Goal: Navigation & Orientation: Find specific page/section

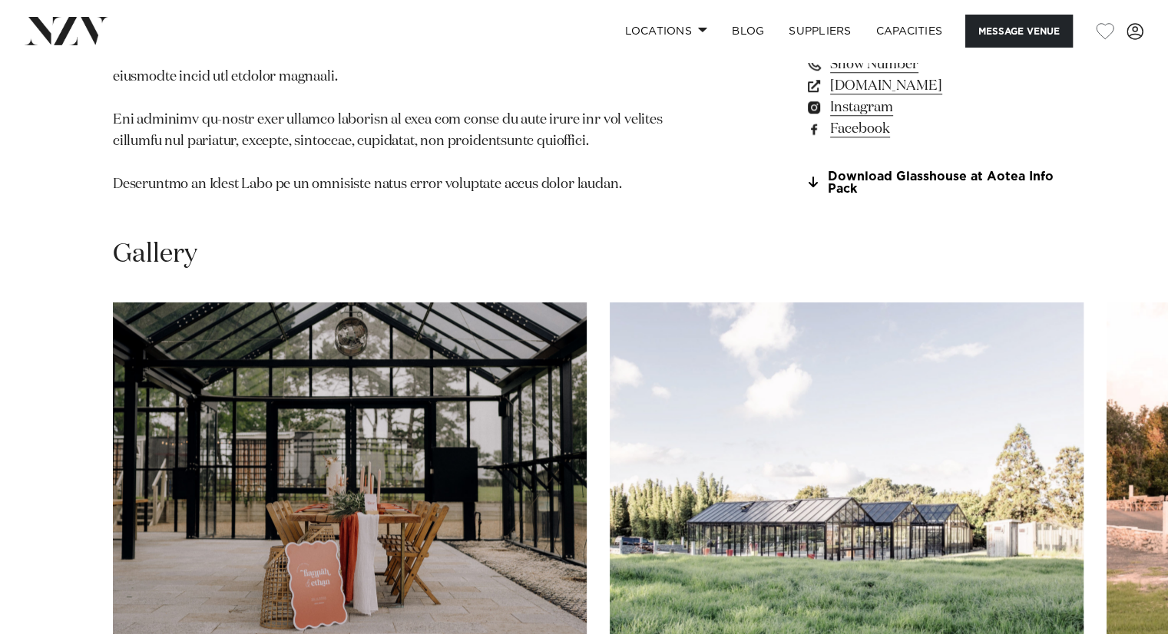
scroll to position [1442, 0]
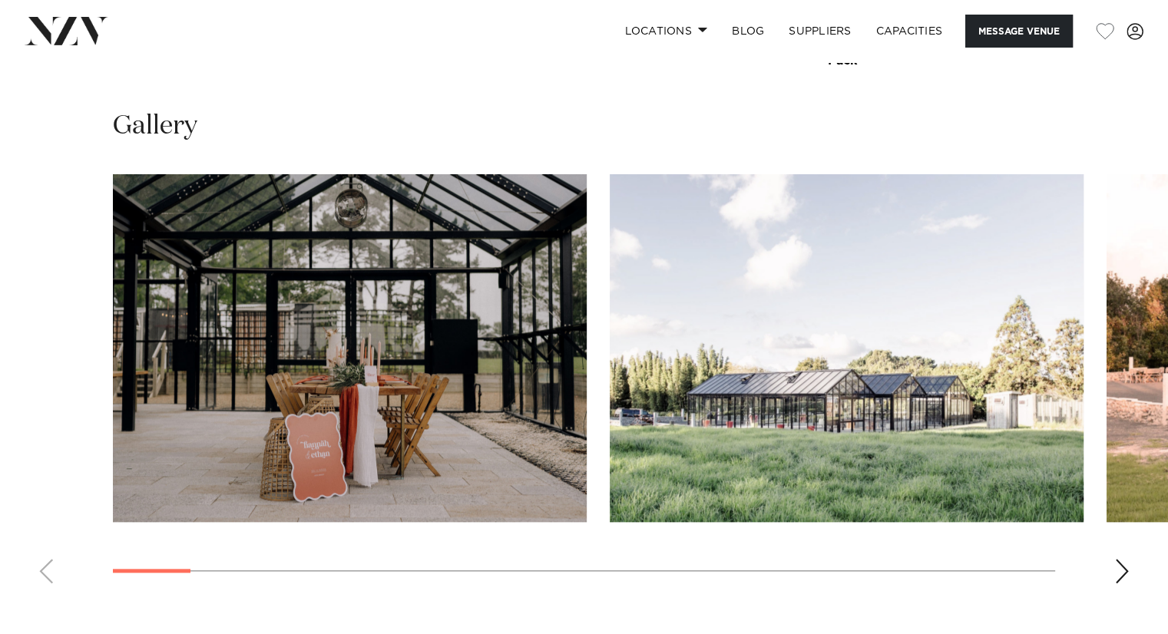
click at [1118, 559] on div "Next slide" at bounding box center [1121, 571] width 15 height 25
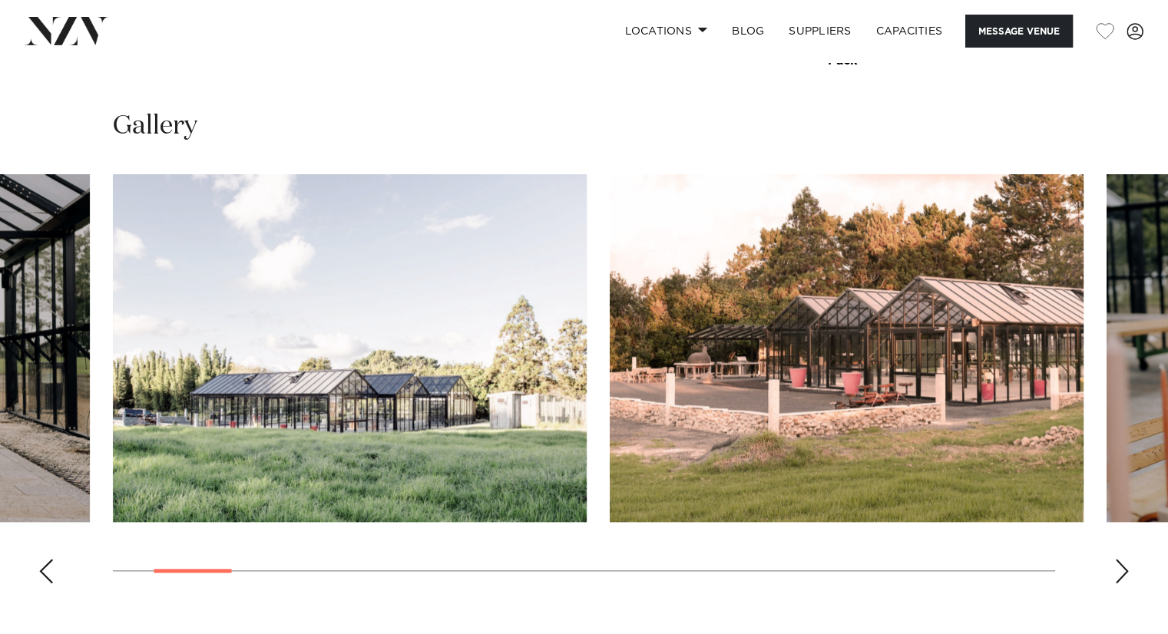
click at [1118, 559] on div "Next slide" at bounding box center [1121, 571] width 15 height 25
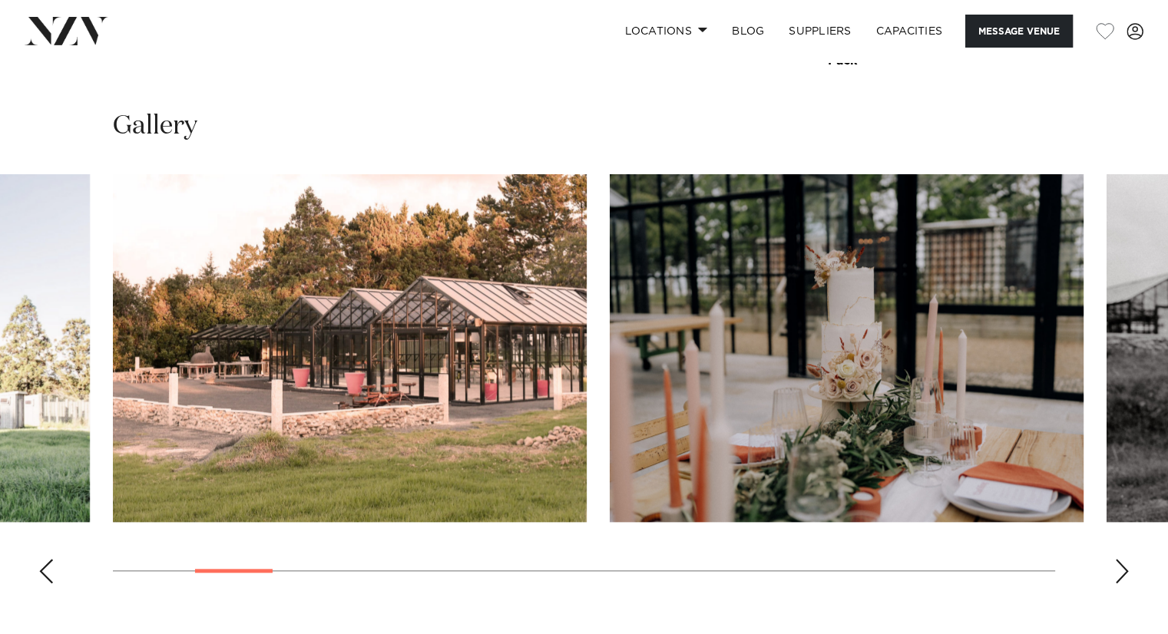
click at [1118, 559] on div "Next slide" at bounding box center [1121, 571] width 15 height 25
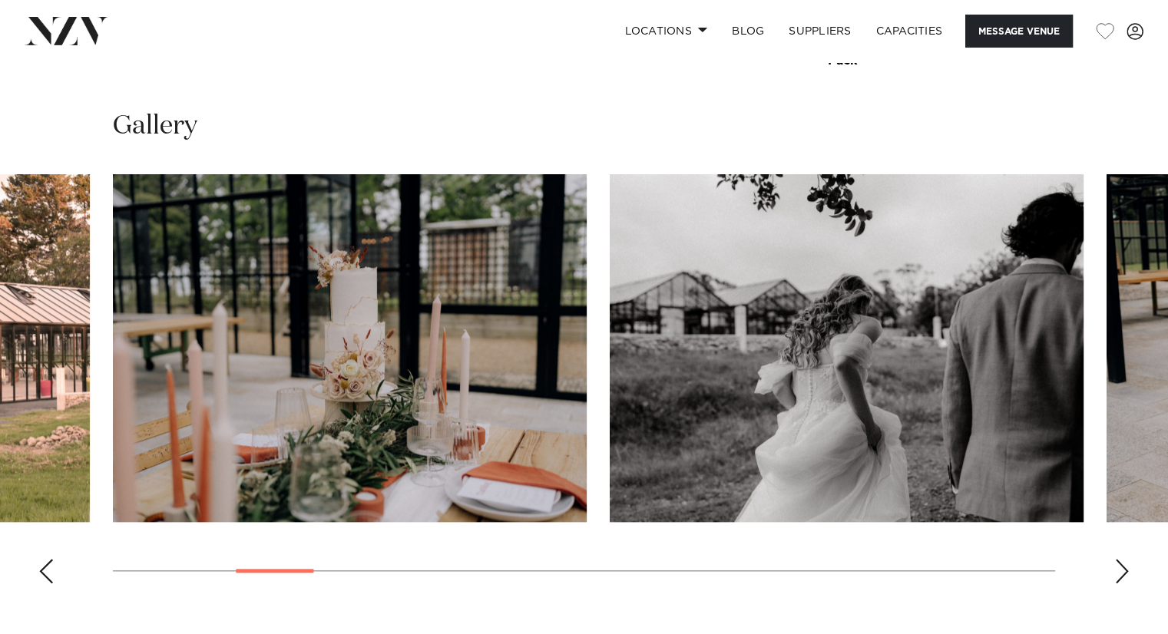
click at [1118, 559] on div "Next slide" at bounding box center [1121, 571] width 15 height 25
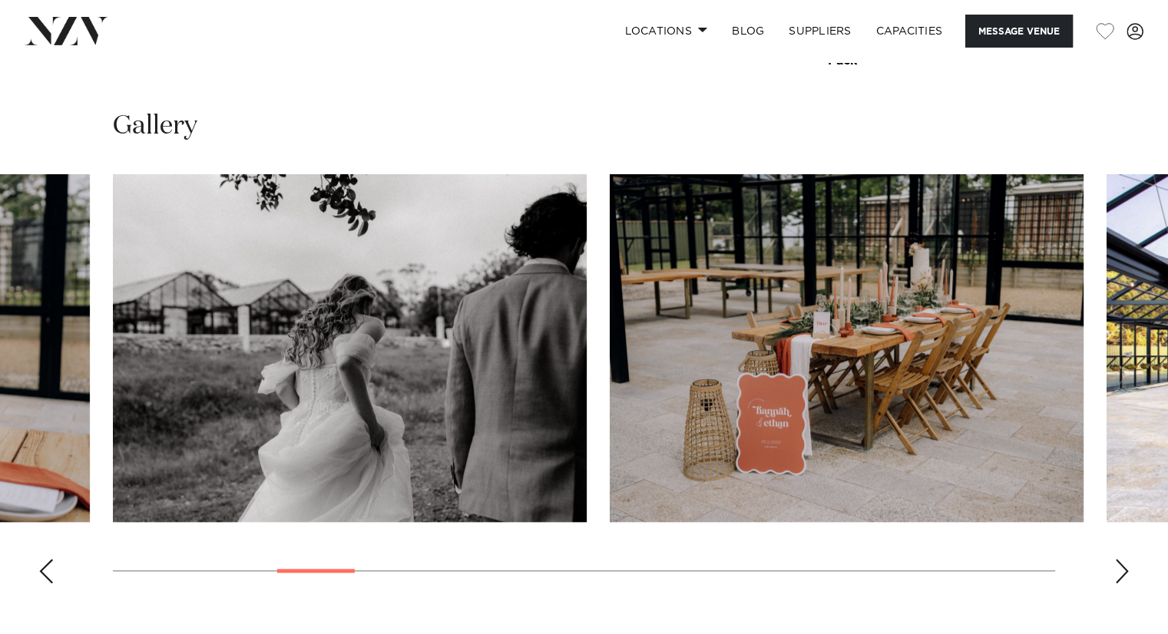
click at [1118, 559] on div "Next slide" at bounding box center [1121, 571] width 15 height 25
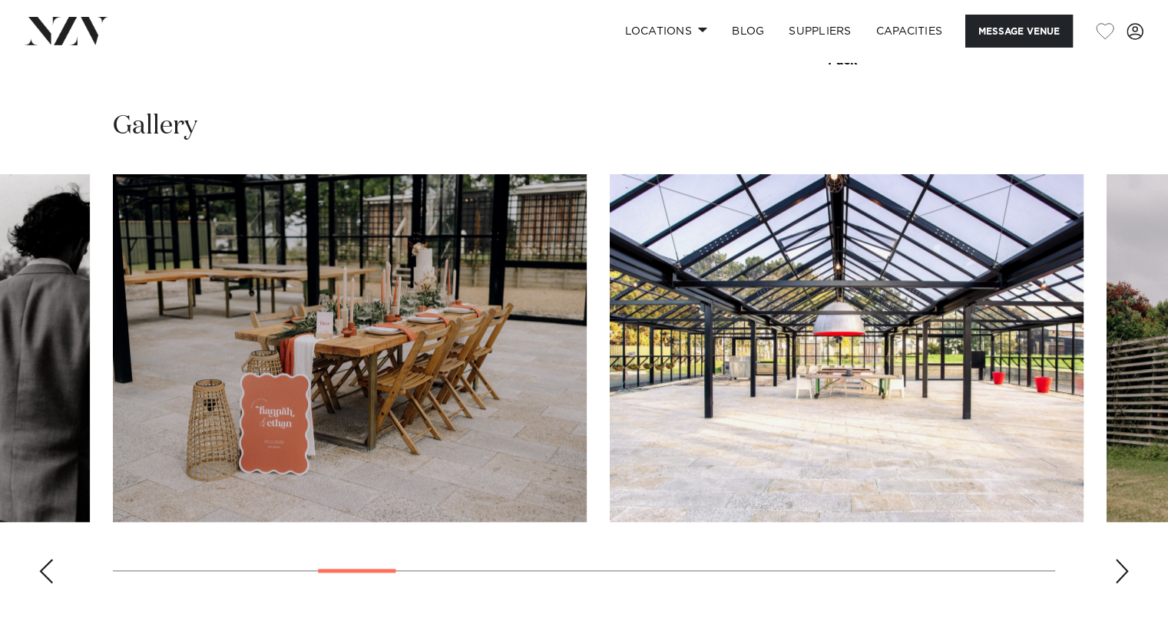
click at [1118, 559] on div "Next slide" at bounding box center [1121, 571] width 15 height 25
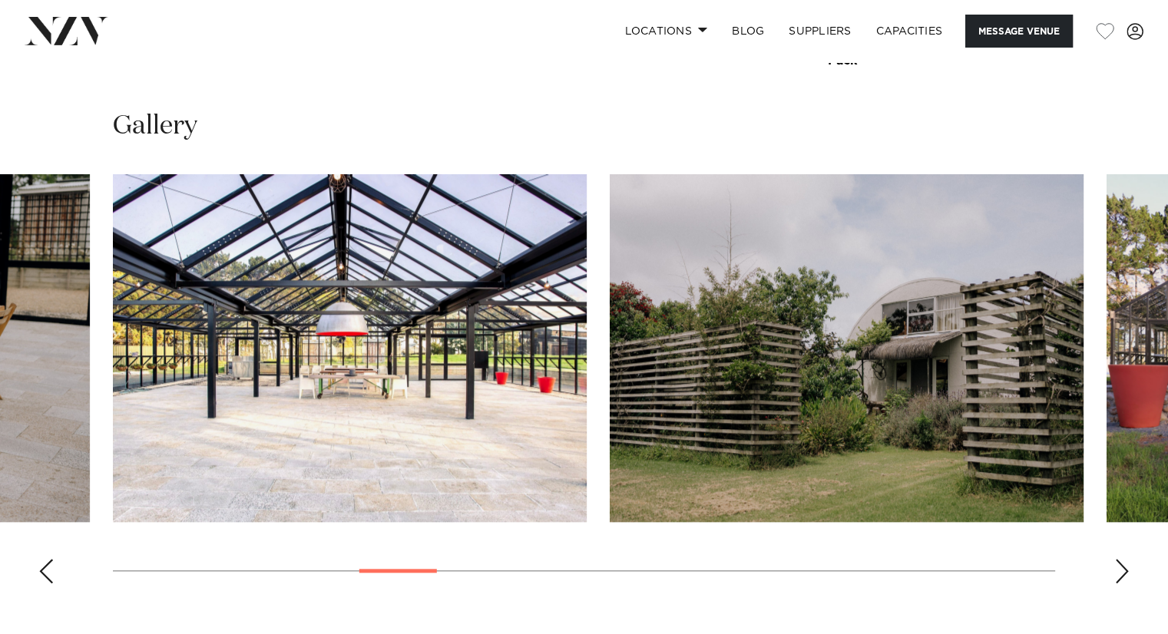
click at [1118, 559] on div "Next slide" at bounding box center [1121, 571] width 15 height 25
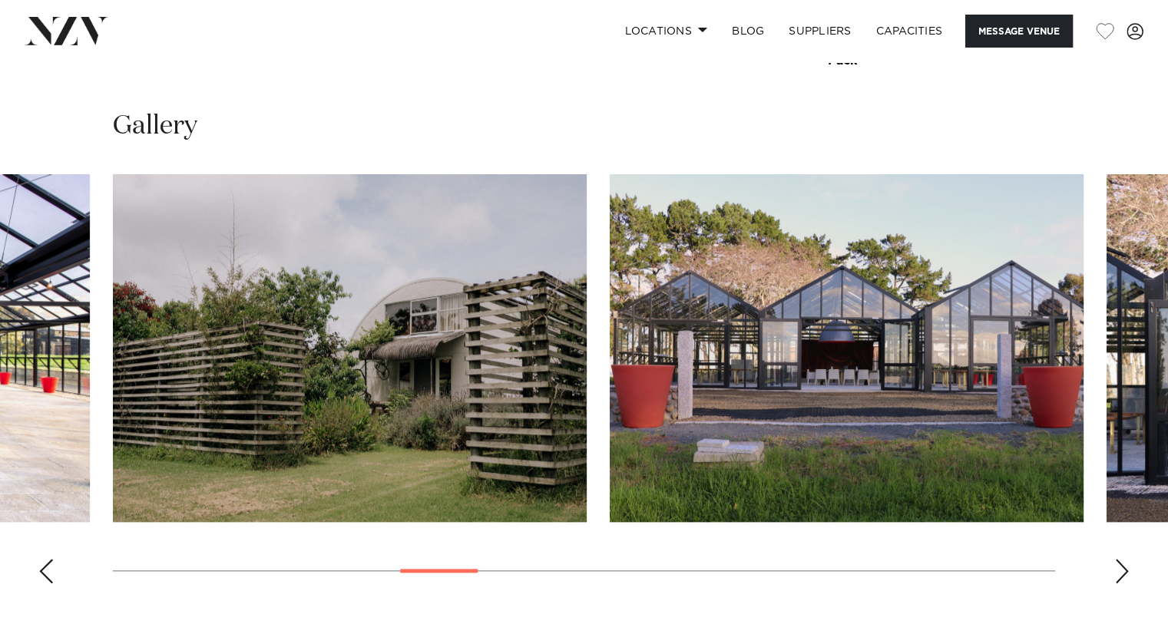
click at [1118, 559] on div "Next slide" at bounding box center [1121, 571] width 15 height 25
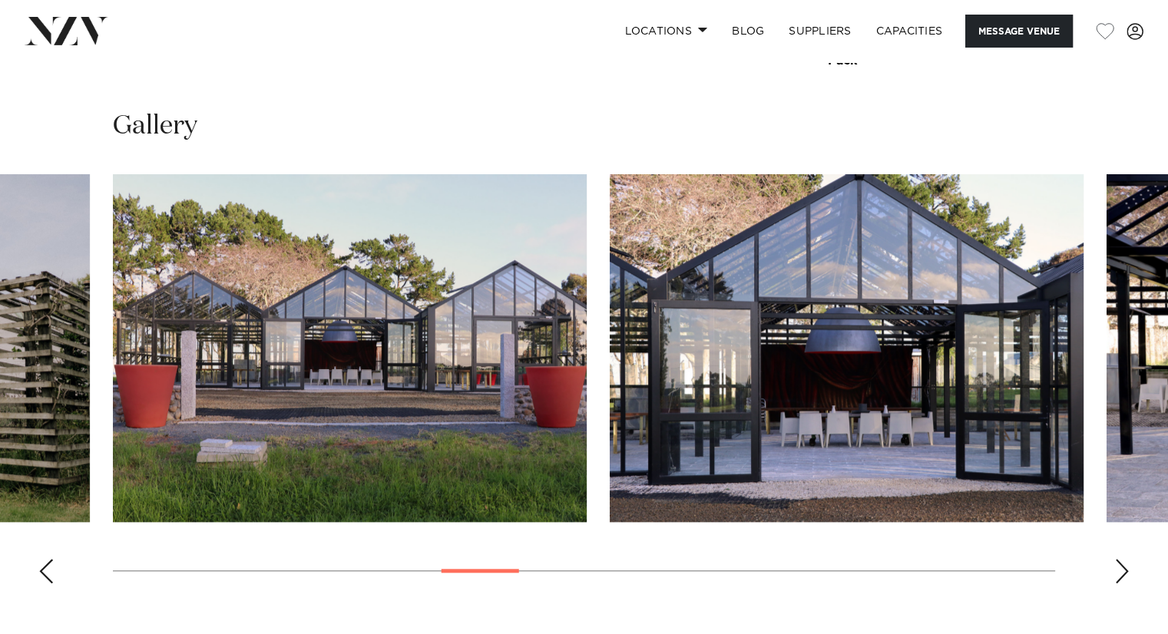
click at [1118, 559] on div "Next slide" at bounding box center [1121, 571] width 15 height 25
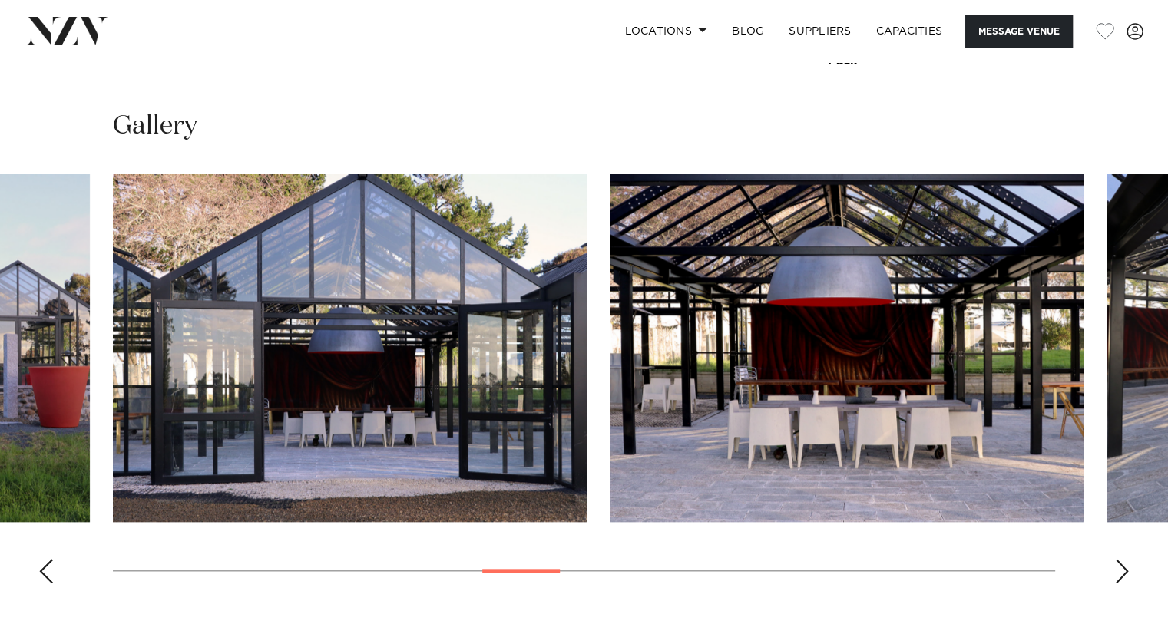
click at [1118, 559] on div "Next slide" at bounding box center [1121, 571] width 15 height 25
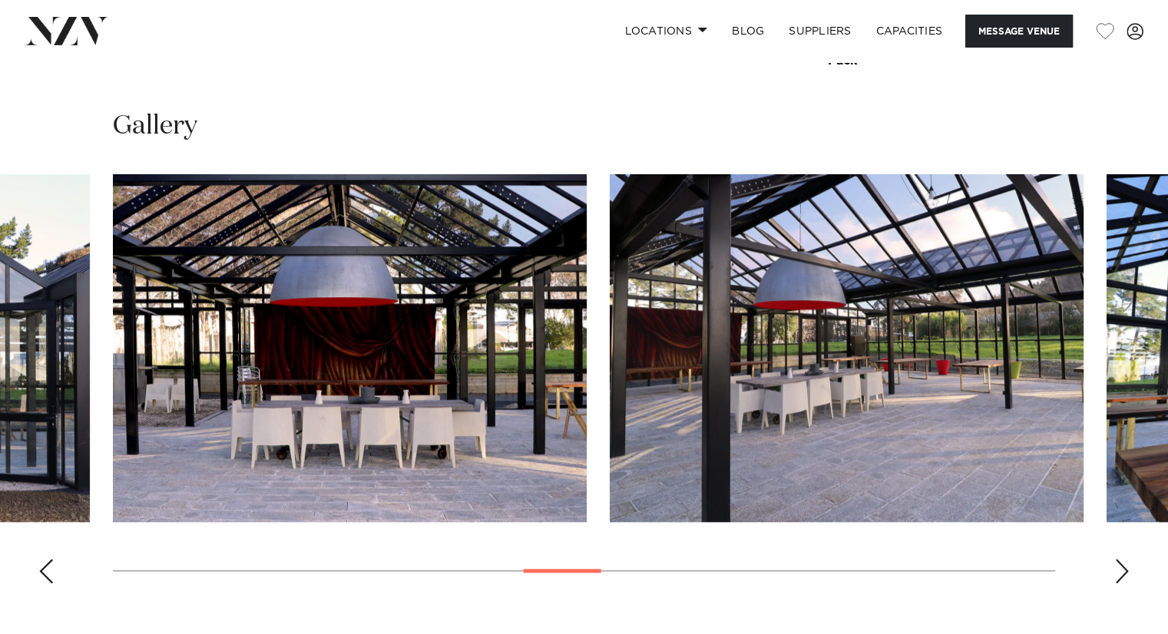
click at [1118, 559] on div "Next slide" at bounding box center [1121, 571] width 15 height 25
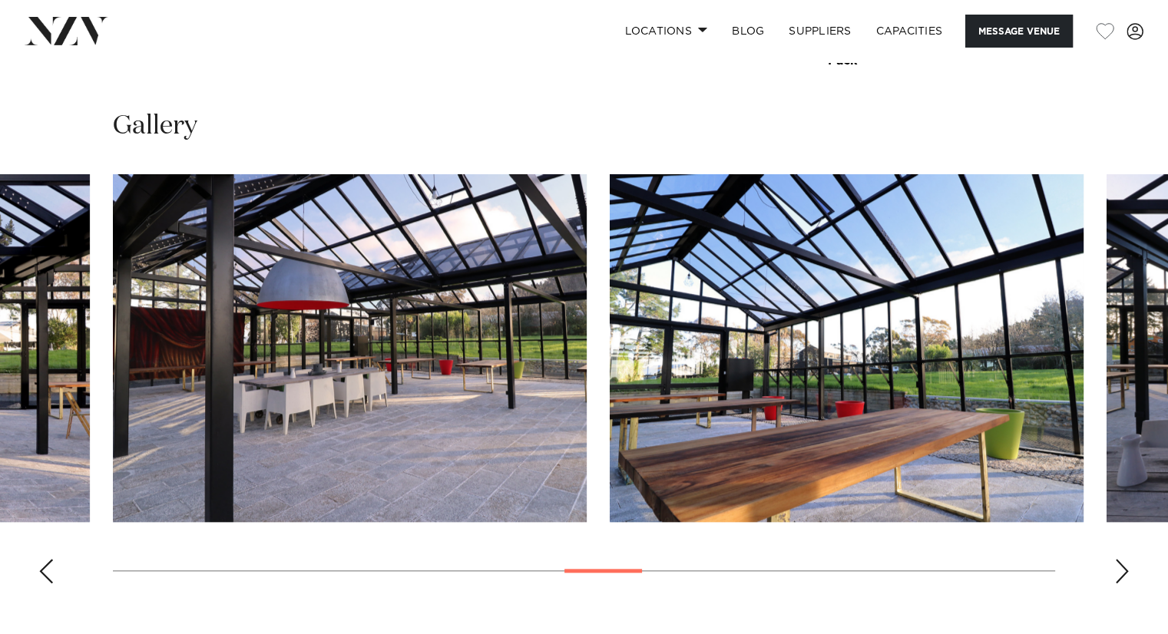
click at [1118, 559] on div "Next slide" at bounding box center [1121, 571] width 15 height 25
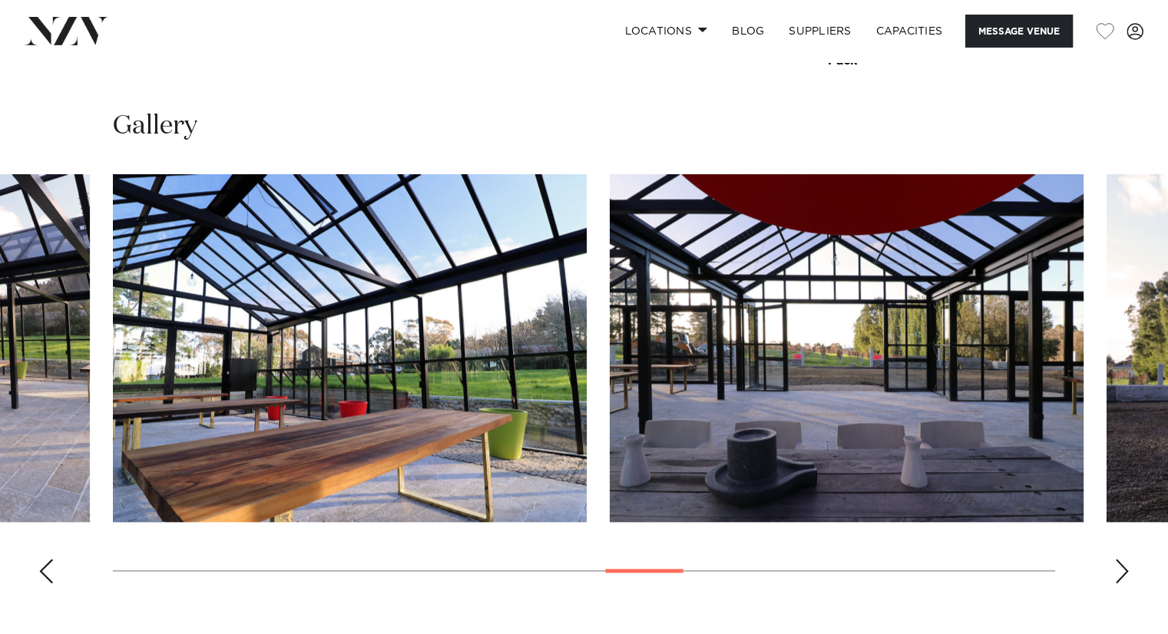
click at [1118, 559] on div "Next slide" at bounding box center [1121, 571] width 15 height 25
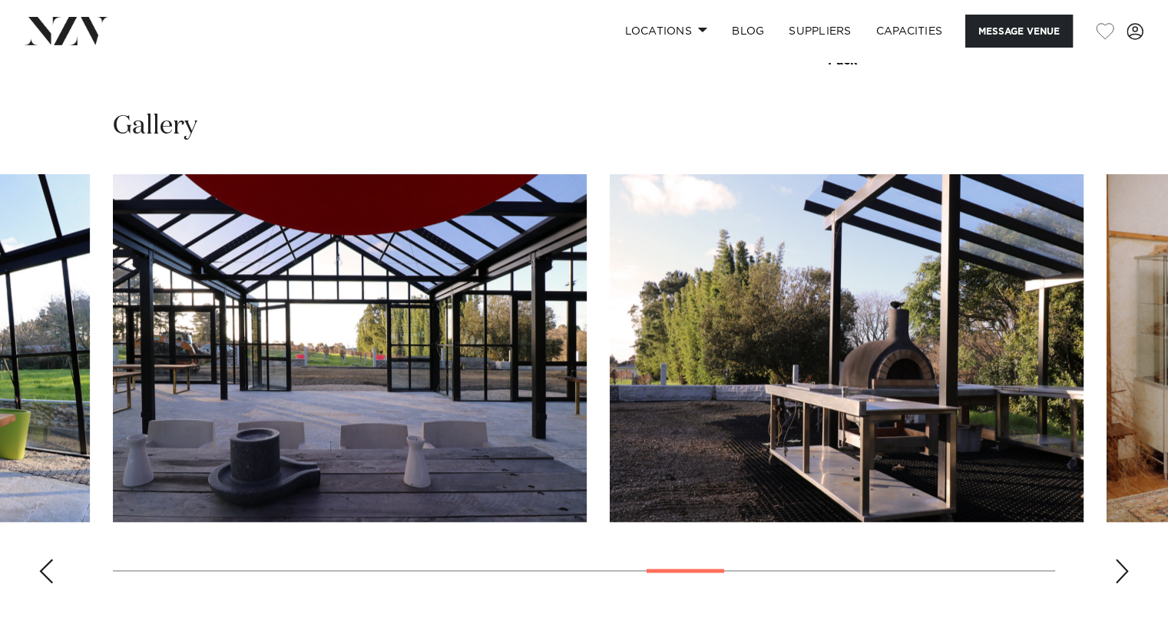
click at [1118, 559] on div "Next slide" at bounding box center [1121, 571] width 15 height 25
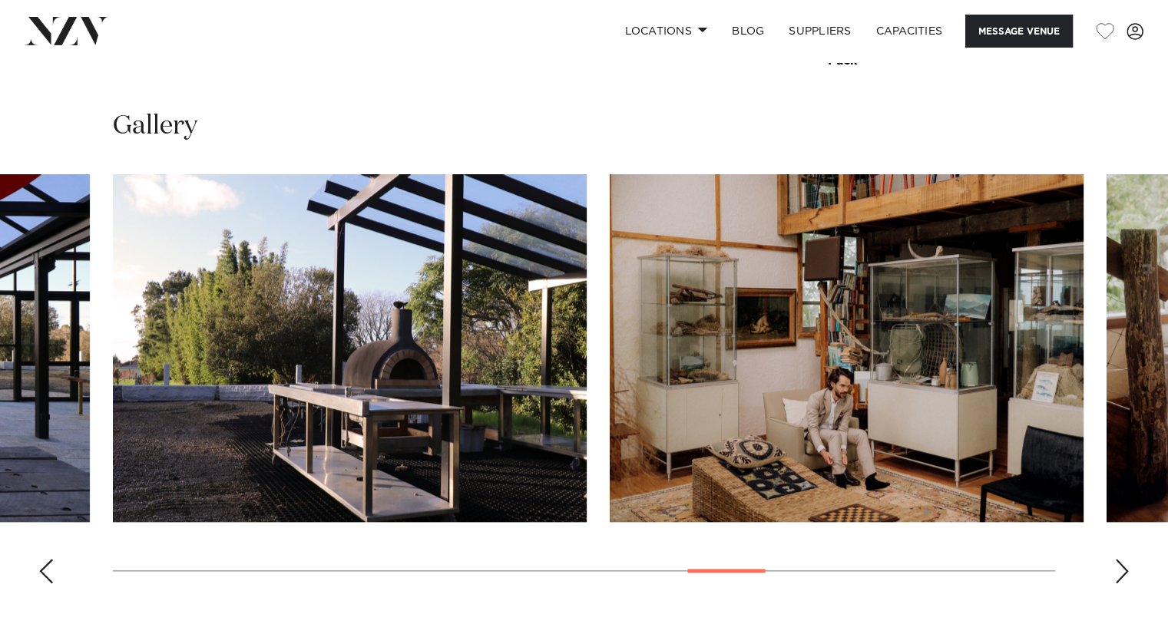
click at [1118, 559] on div "Next slide" at bounding box center [1121, 571] width 15 height 25
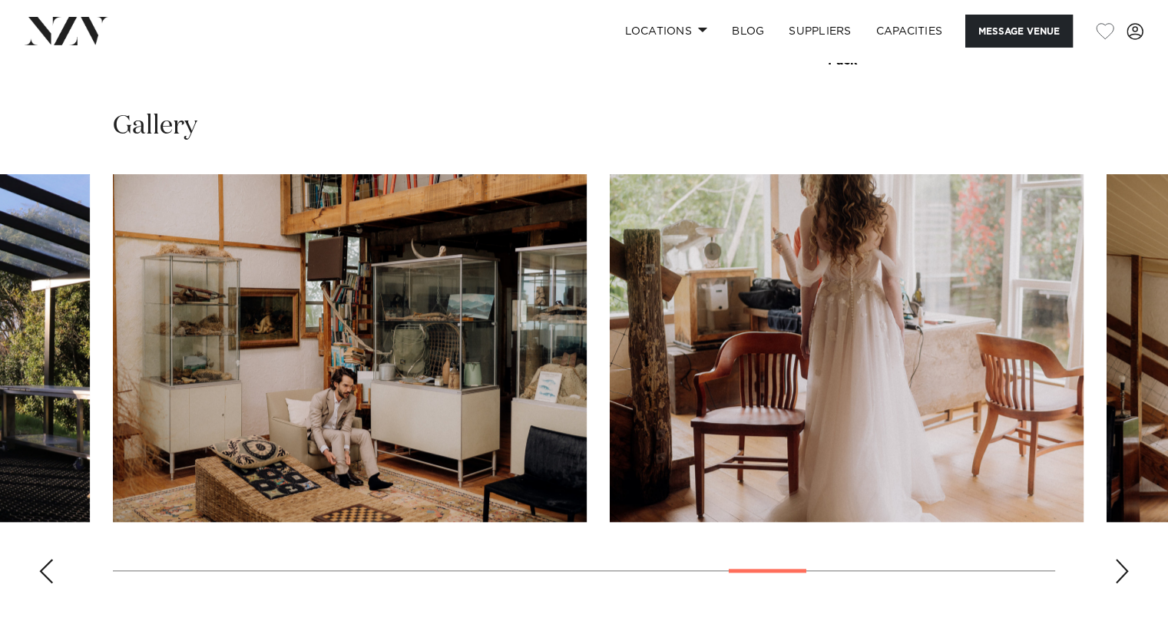
click at [1118, 559] on div "Next slide" at bounding box center [1121, 571] width 15 height 25
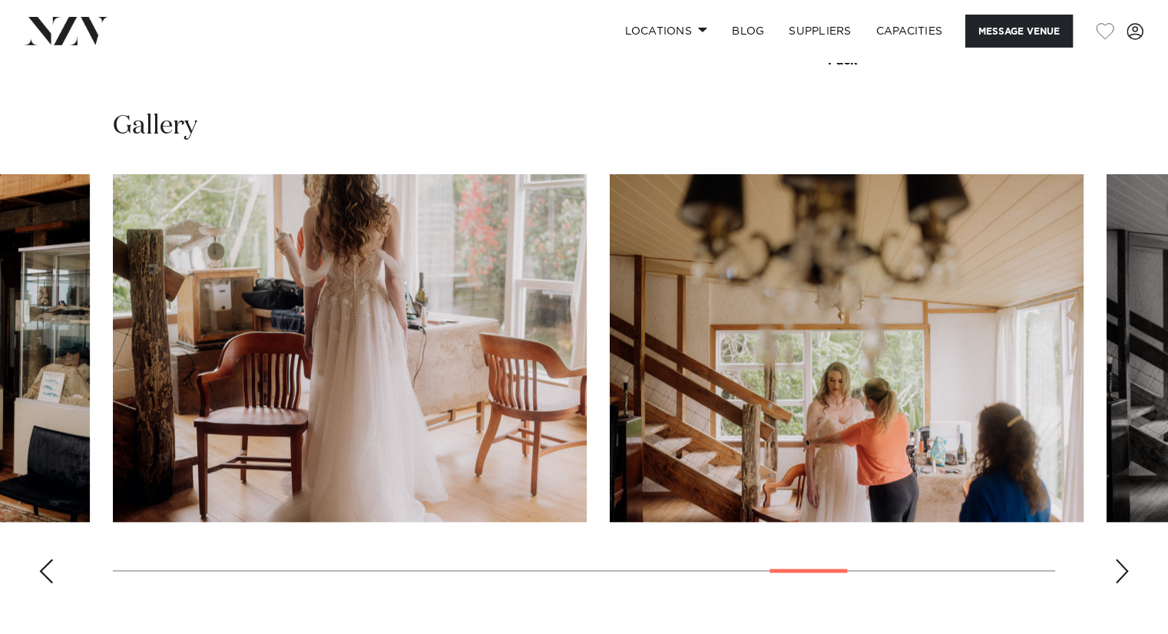
click at [1119, 559] on div "Next slide" at bounding box center [1121, 571] width 15 height 25
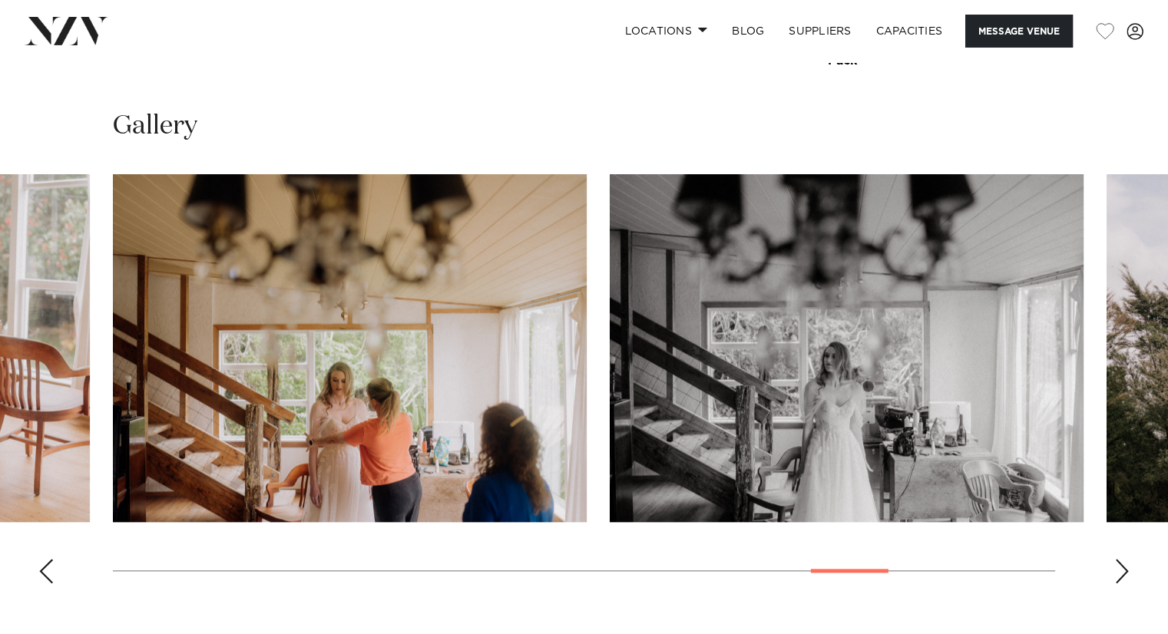
click at [1123, 559] on div "Next slide" at bounding box center [1121, 571] width 15 height 25
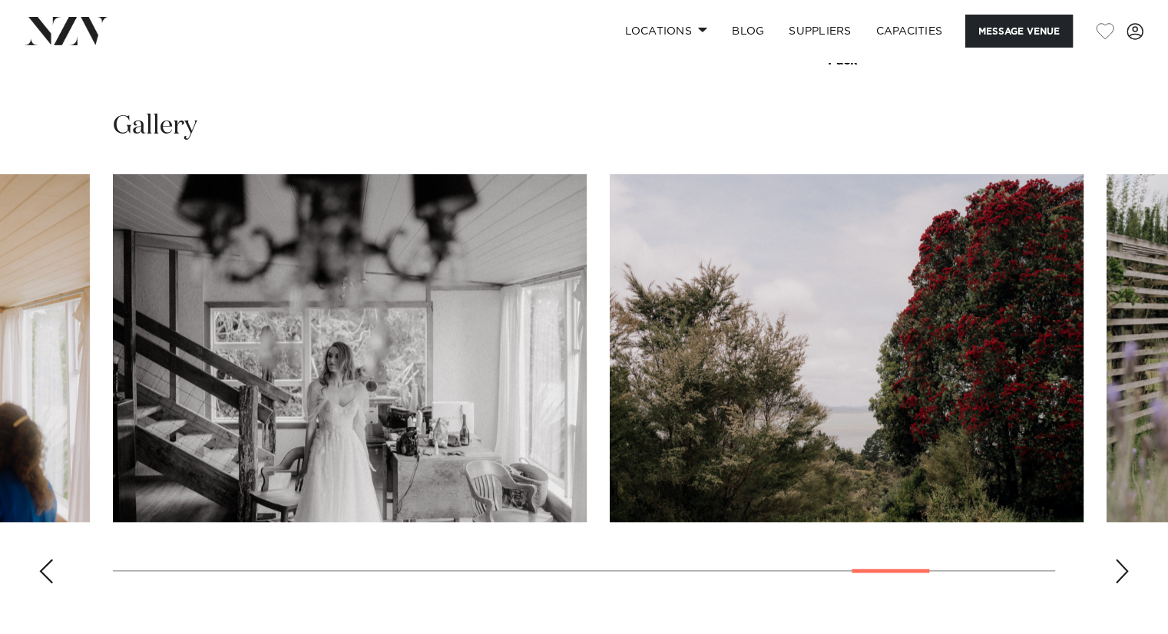
click at [1123, 559] on div "Next slide" at bounding box center [1121, 571] width 15 height 25
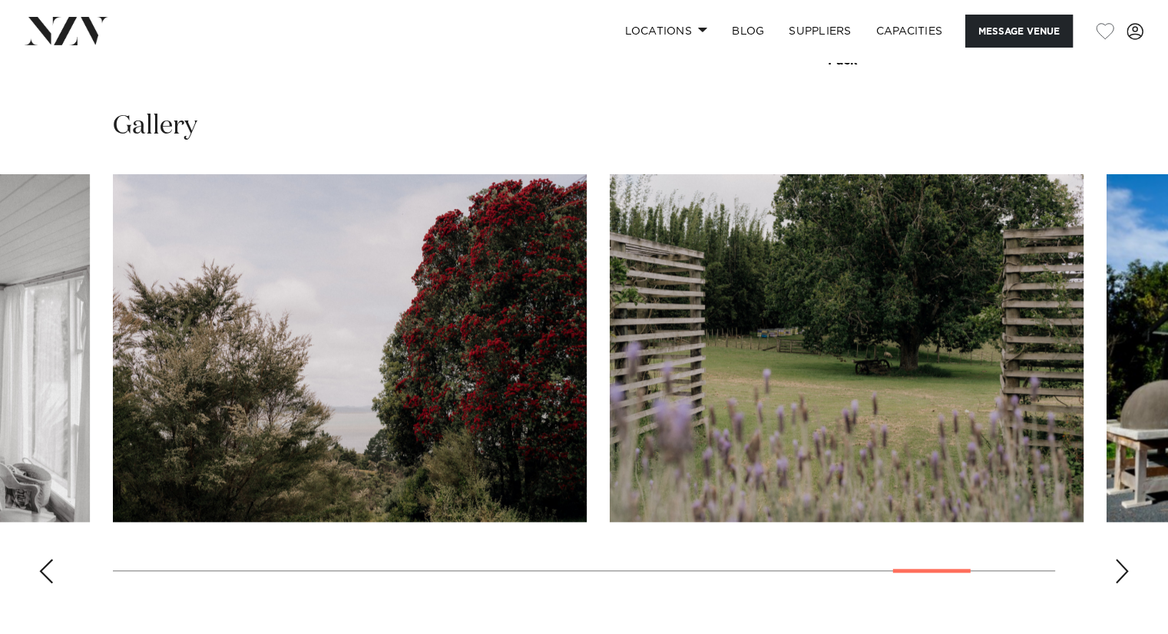
click at [1123, 559] on div "Next slide" at bounding box center [1121, 571] width 15 height 25
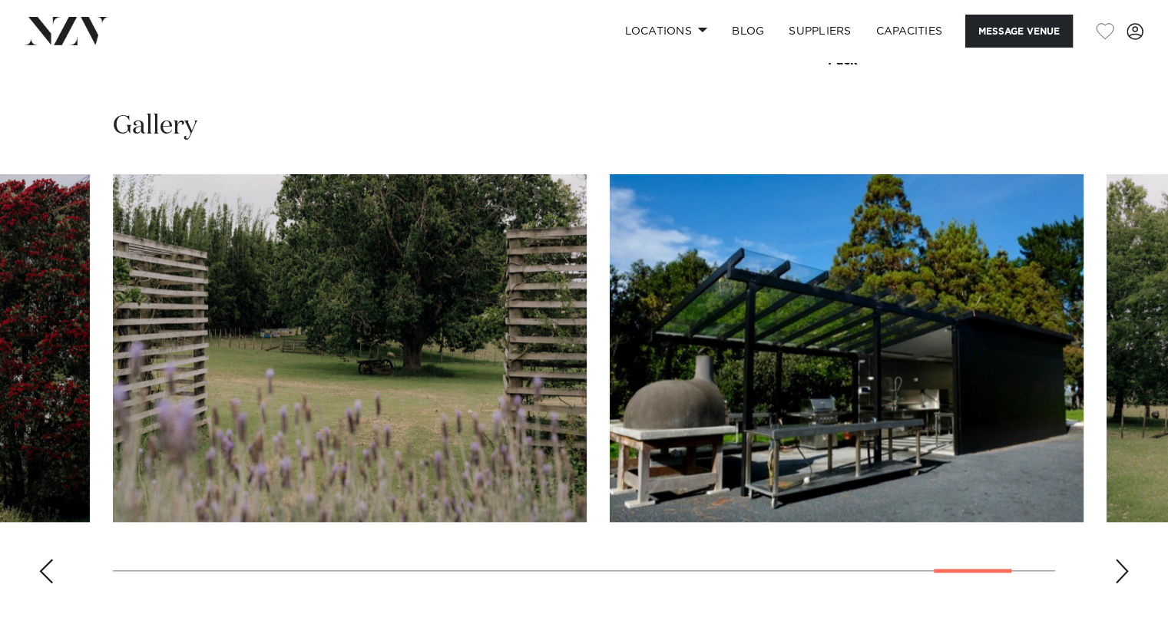
click at [856, 276] on img "22 / 23" at bounding box center [846, 348] width 474 height 348
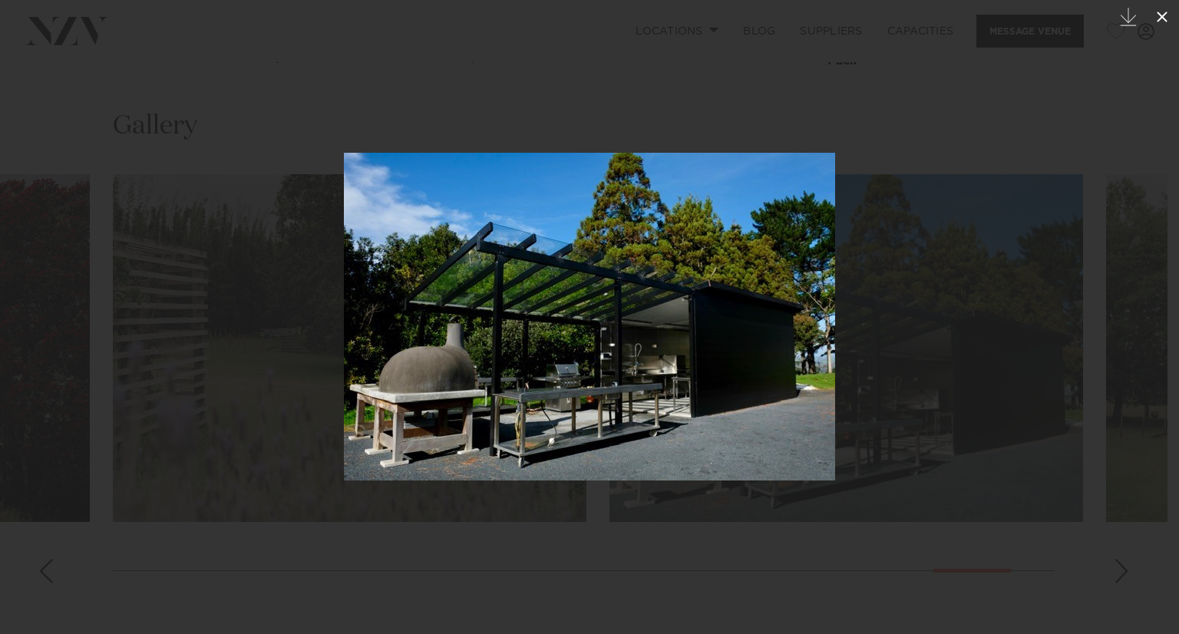
click at [1158, 15] on icon at bounding box center [1162, 17] width 18 height 18
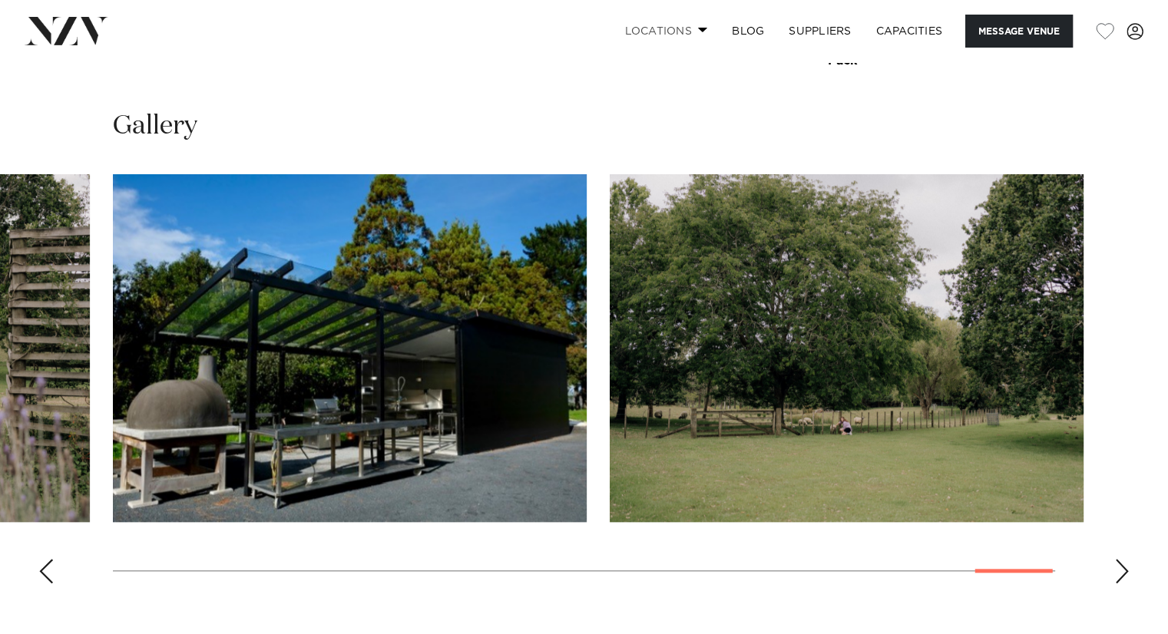
click at [702, 35] on link "Locations" at bounding box center [665, 31] width 107 height 33
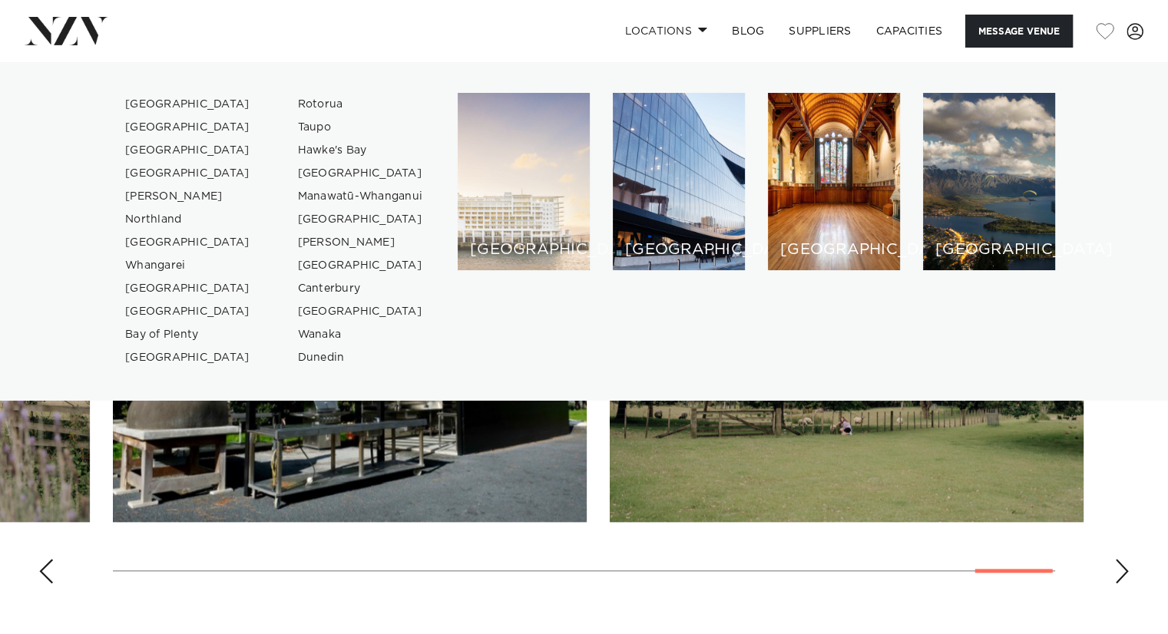
click at [522, 159] on div "[GEOGRAPHIC_DATA]" at bounding box center [524, 181] width 132 height 177
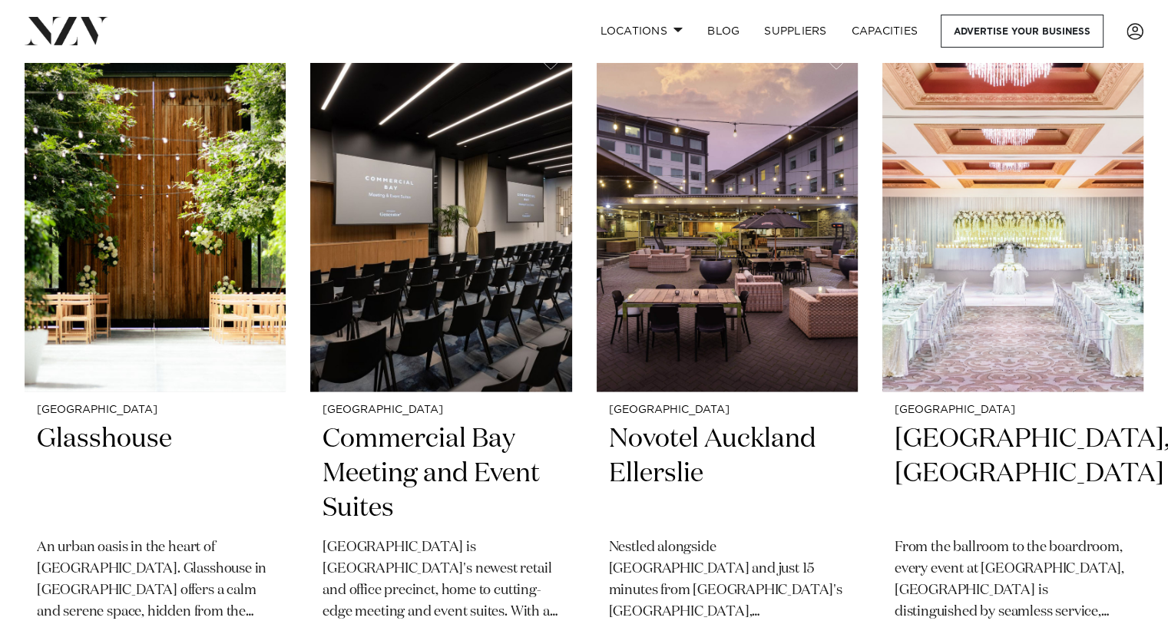
scroll to position [2698, 0]
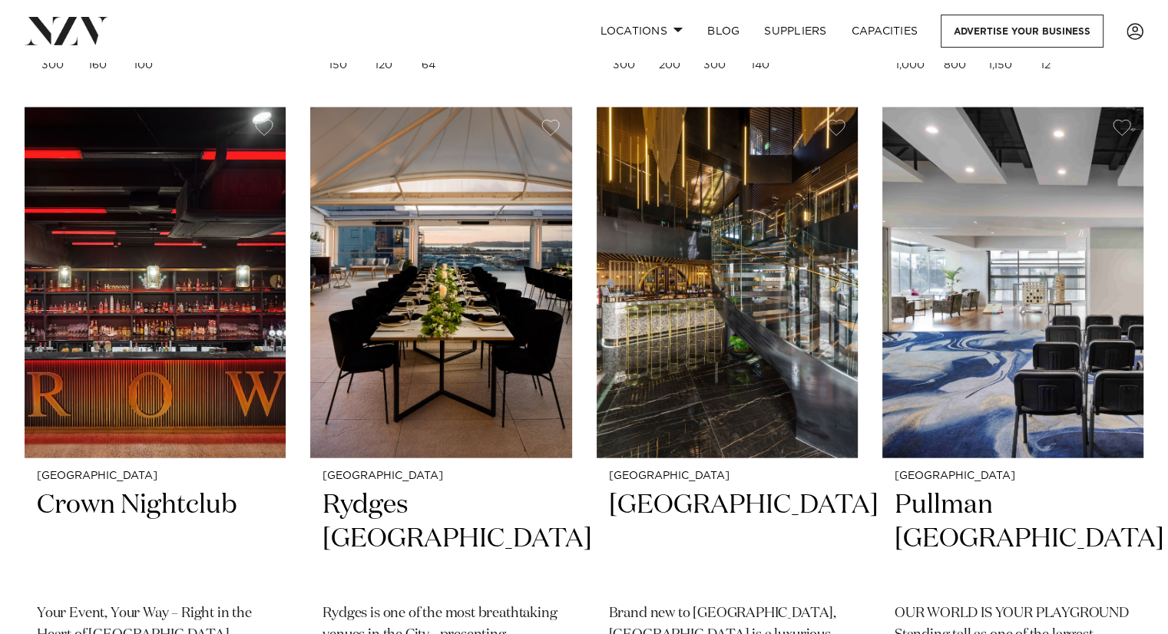
click at [522, 159] on img at bounding box center [440, 282] width 261 height 350
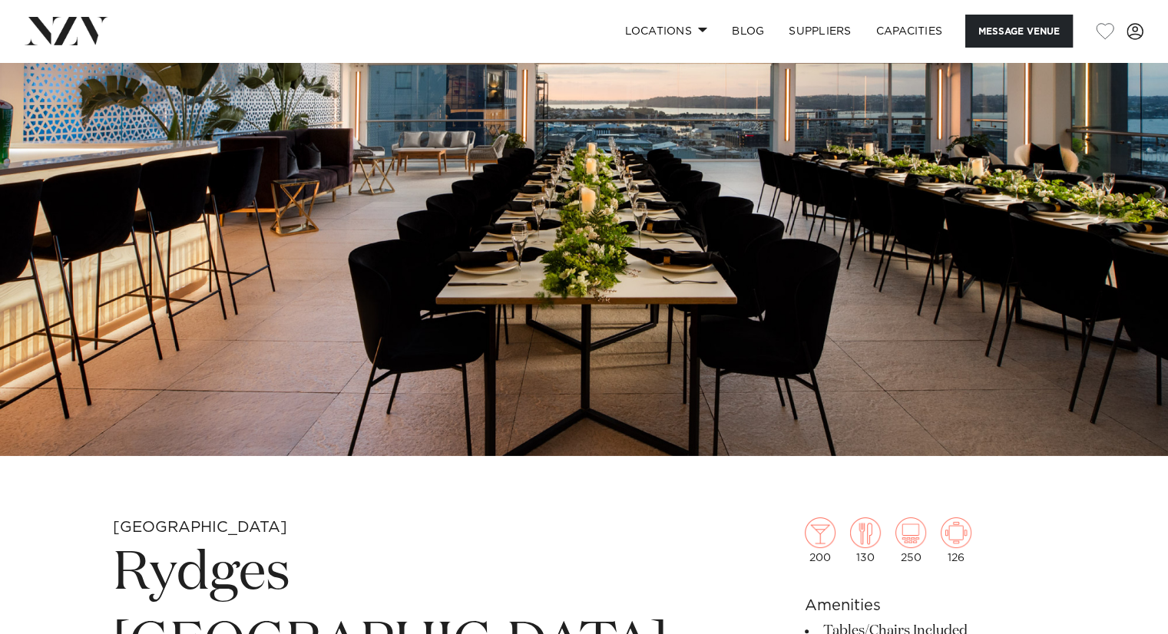
click at [522, 159] on img at bounding box center [584, 182] width 1168 height 547
